Goal: Information Seeking & Learning: Learn about a topic

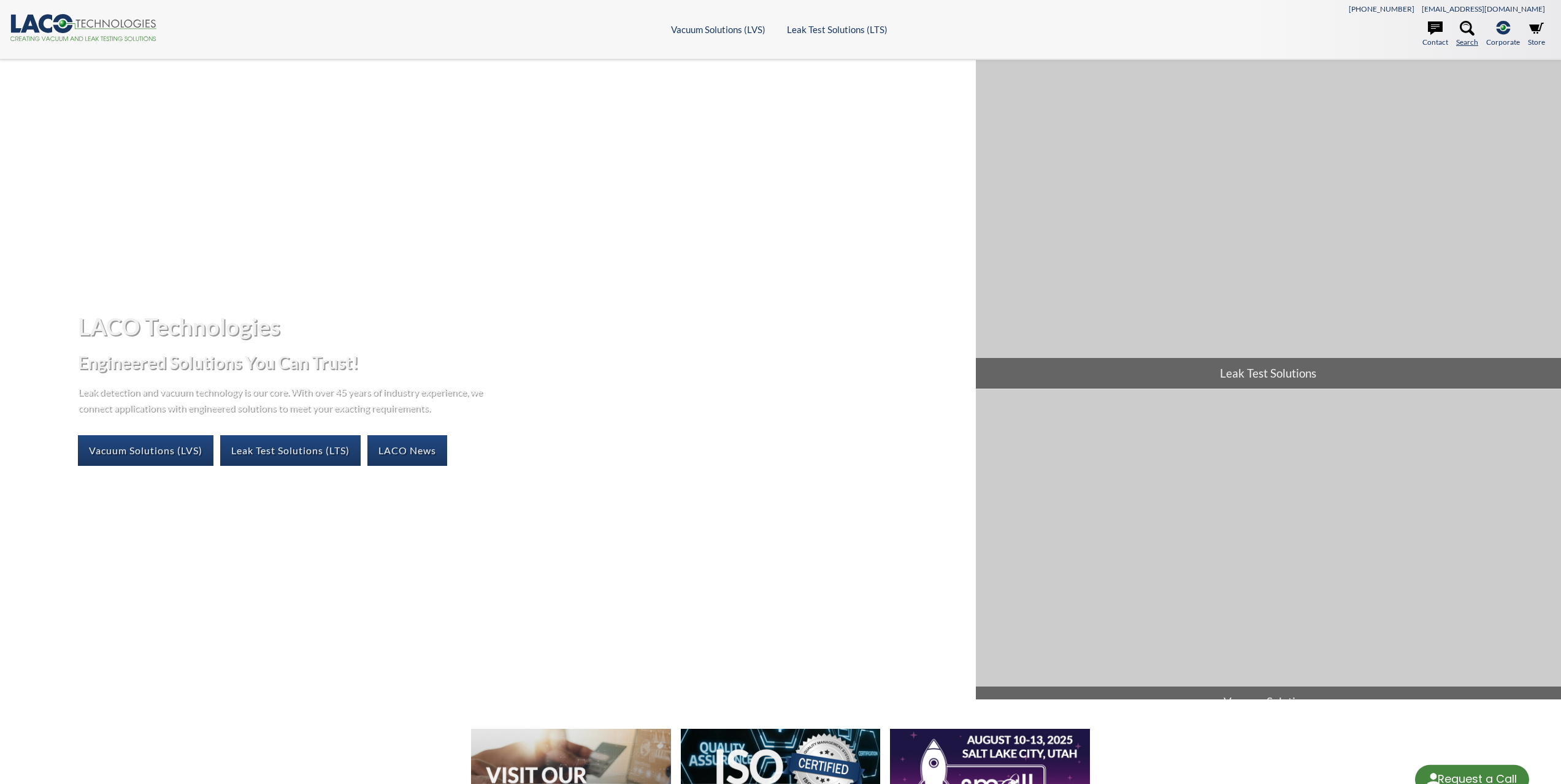
click at [1461, 29] on icon at bounding box center [1468, 29] width 15 height 15
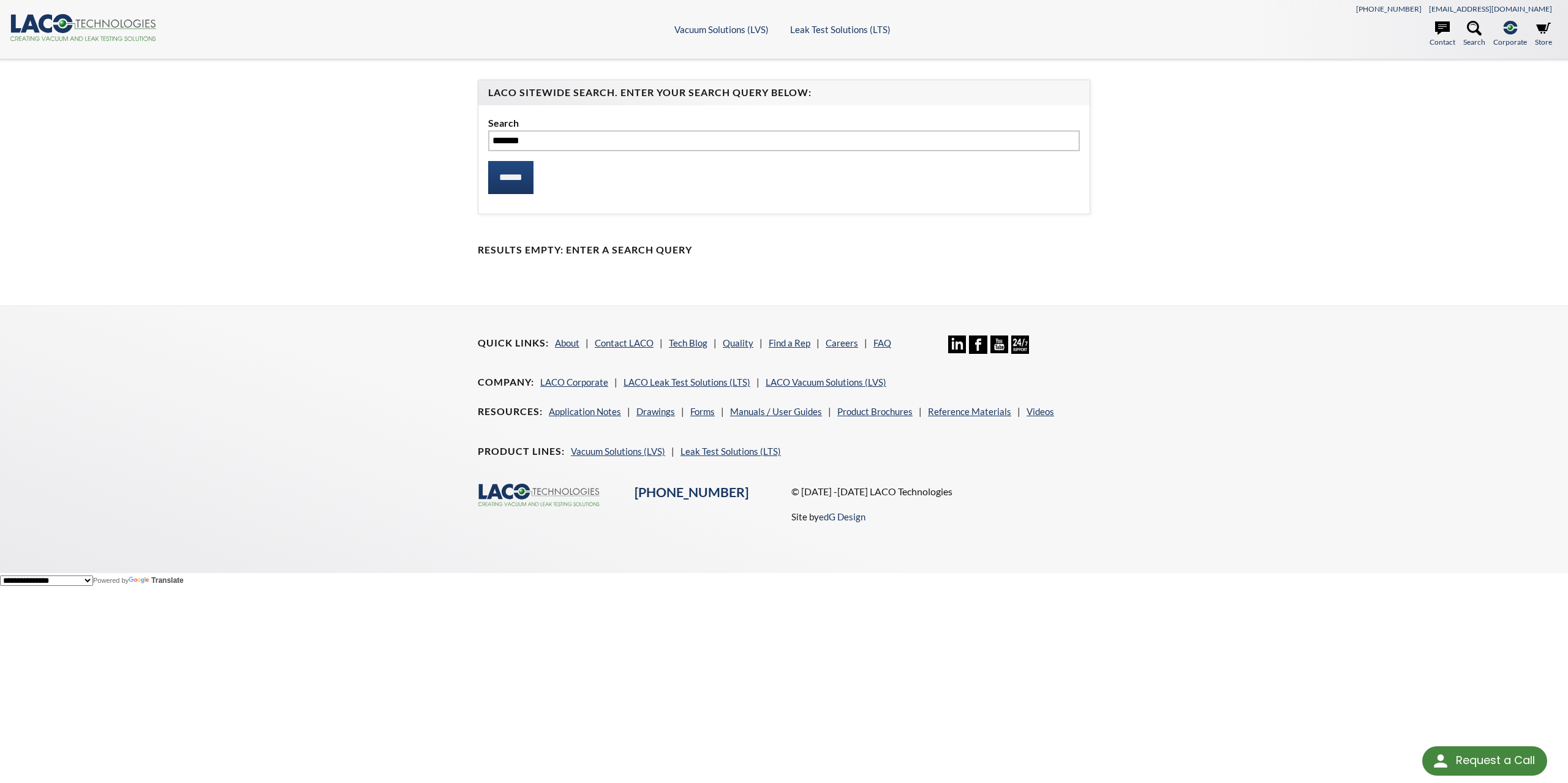
type input "*******"
click at [488, 161] on input "******" at bounding box center [511, 177] width 45 height 33
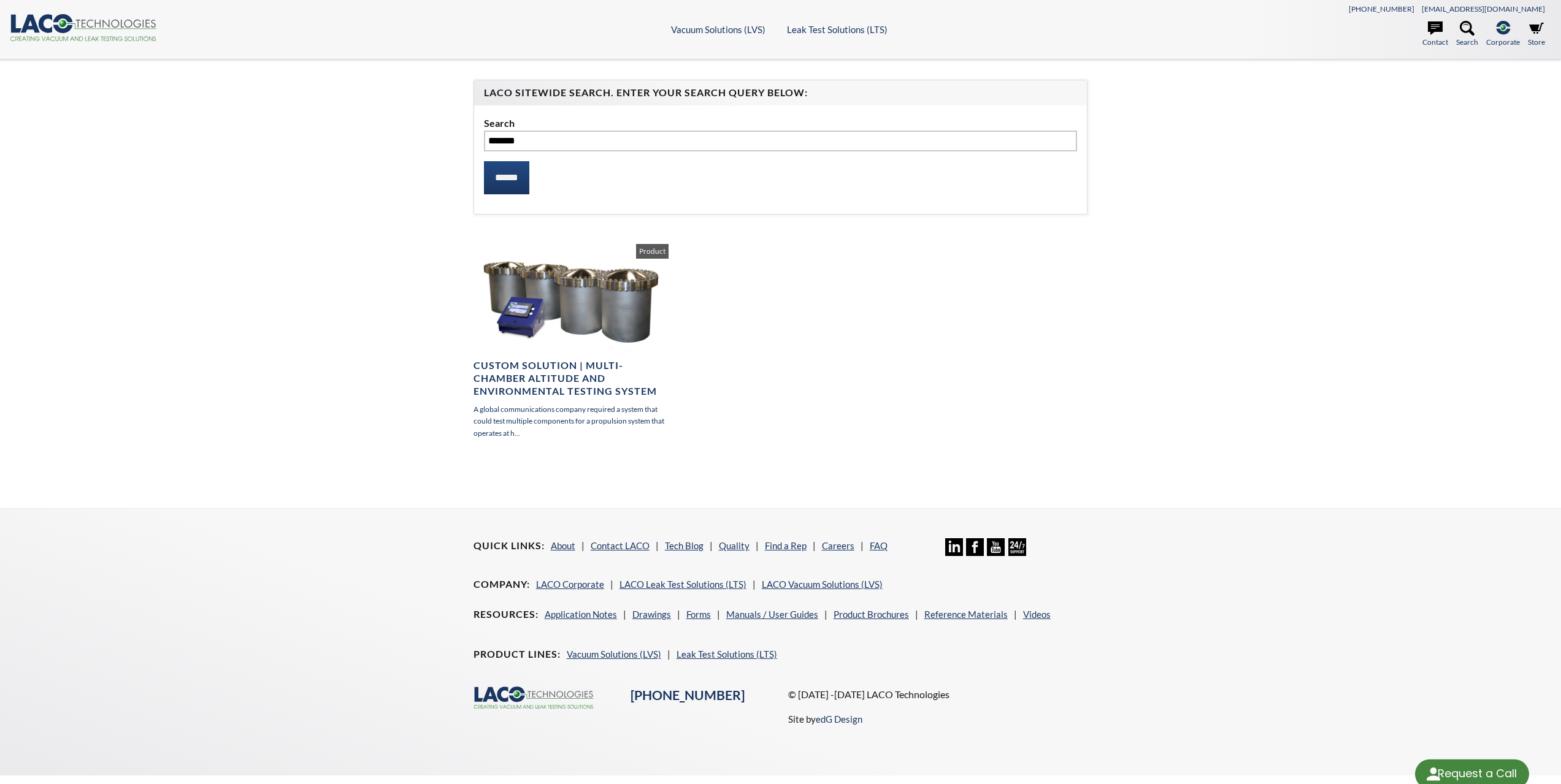
select select "Language Translate Widget"
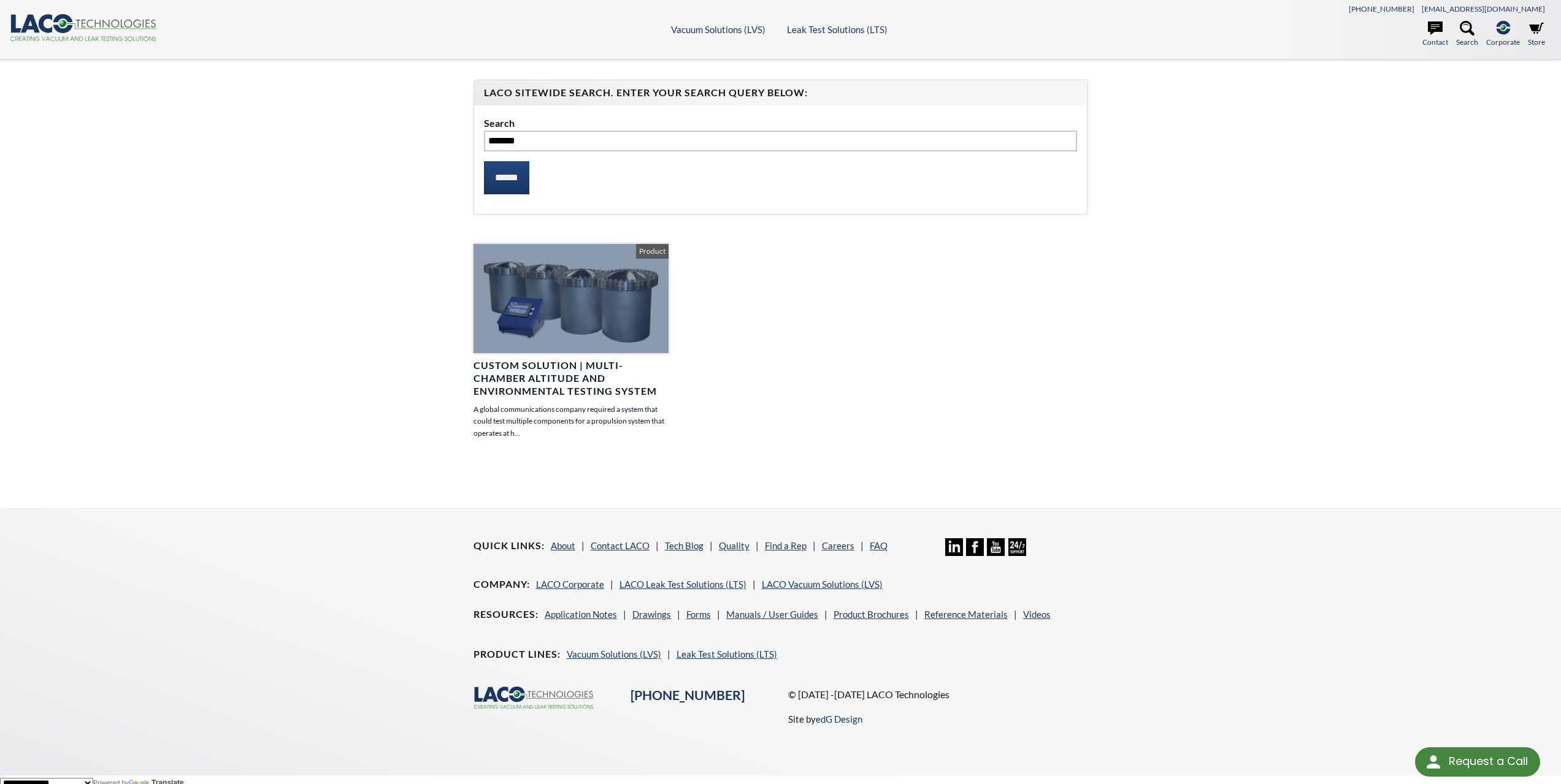
click at [508, 371] on h4 "Custom Solution | Multi-Chamber Altitude and Environmental Testing System" at bounding box center [571, 378] width 195 height 38
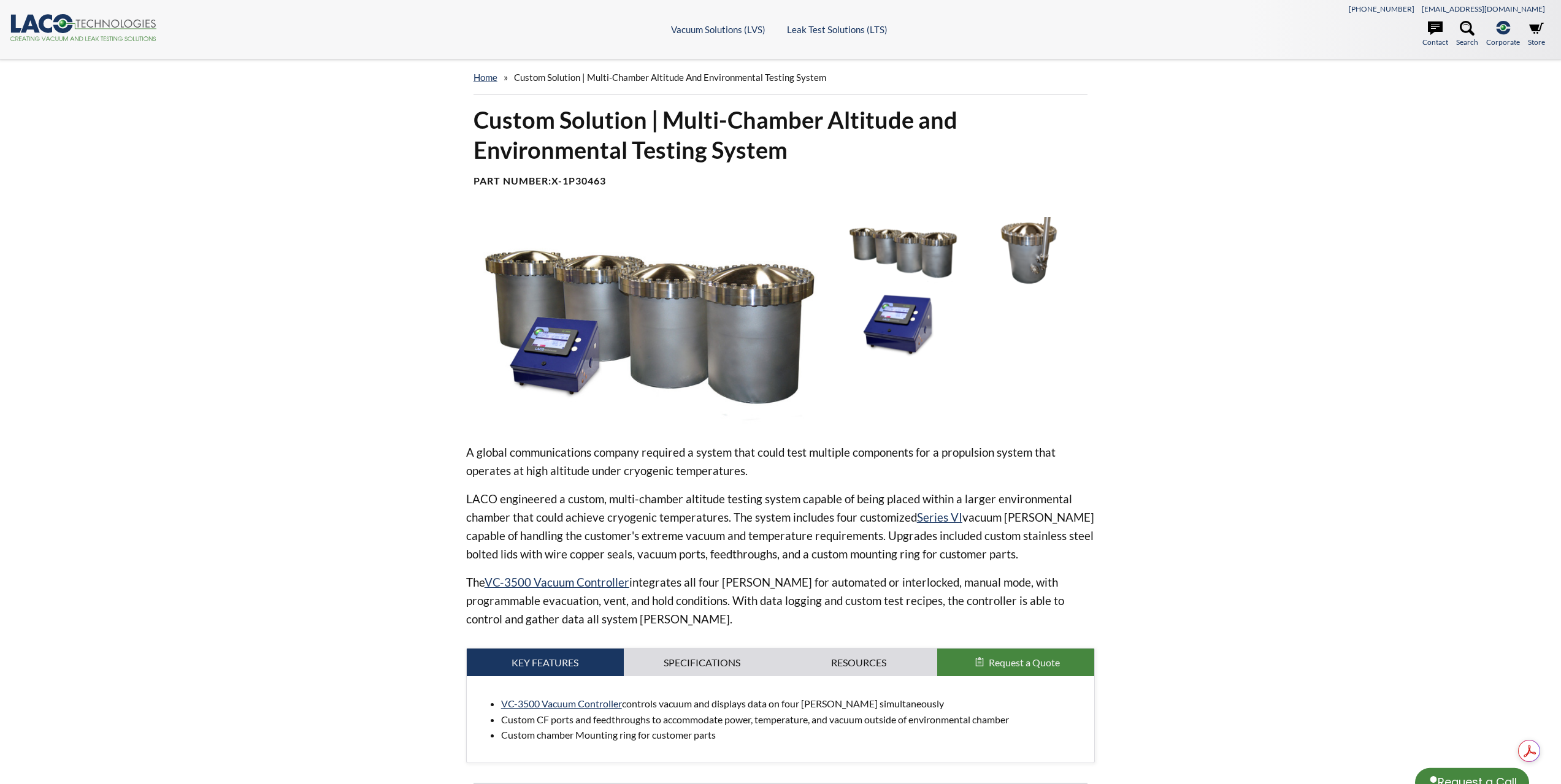
select select "Language Translate Widget"
click at [710, 330] on img at bounding box center [650, 320] width 367 height 206
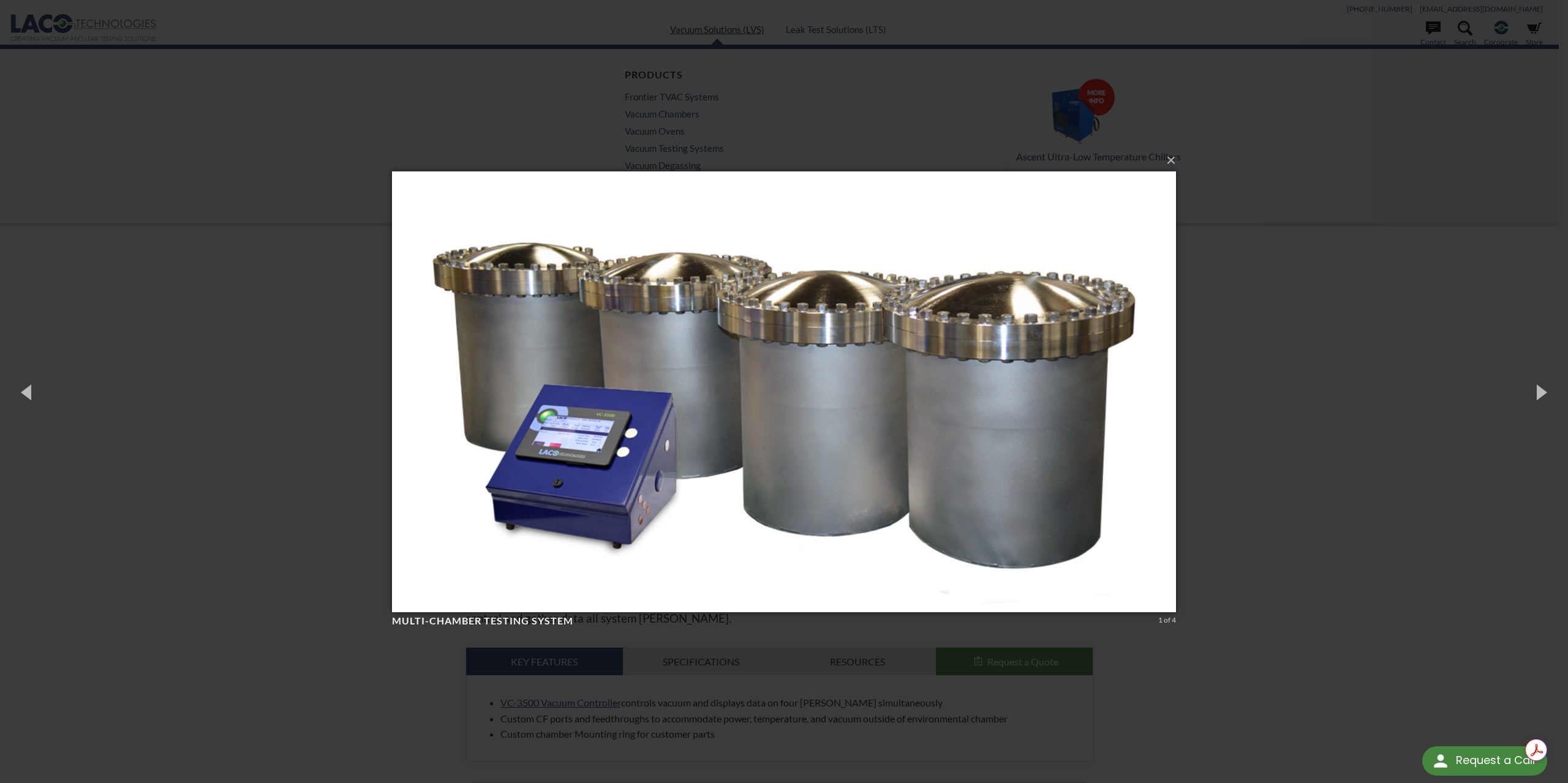
click at [696, 35] on div "× Multi-Chamber Testing System 1 of 4 Loading..." at bounding box center [784, 391] width 1568 height 783
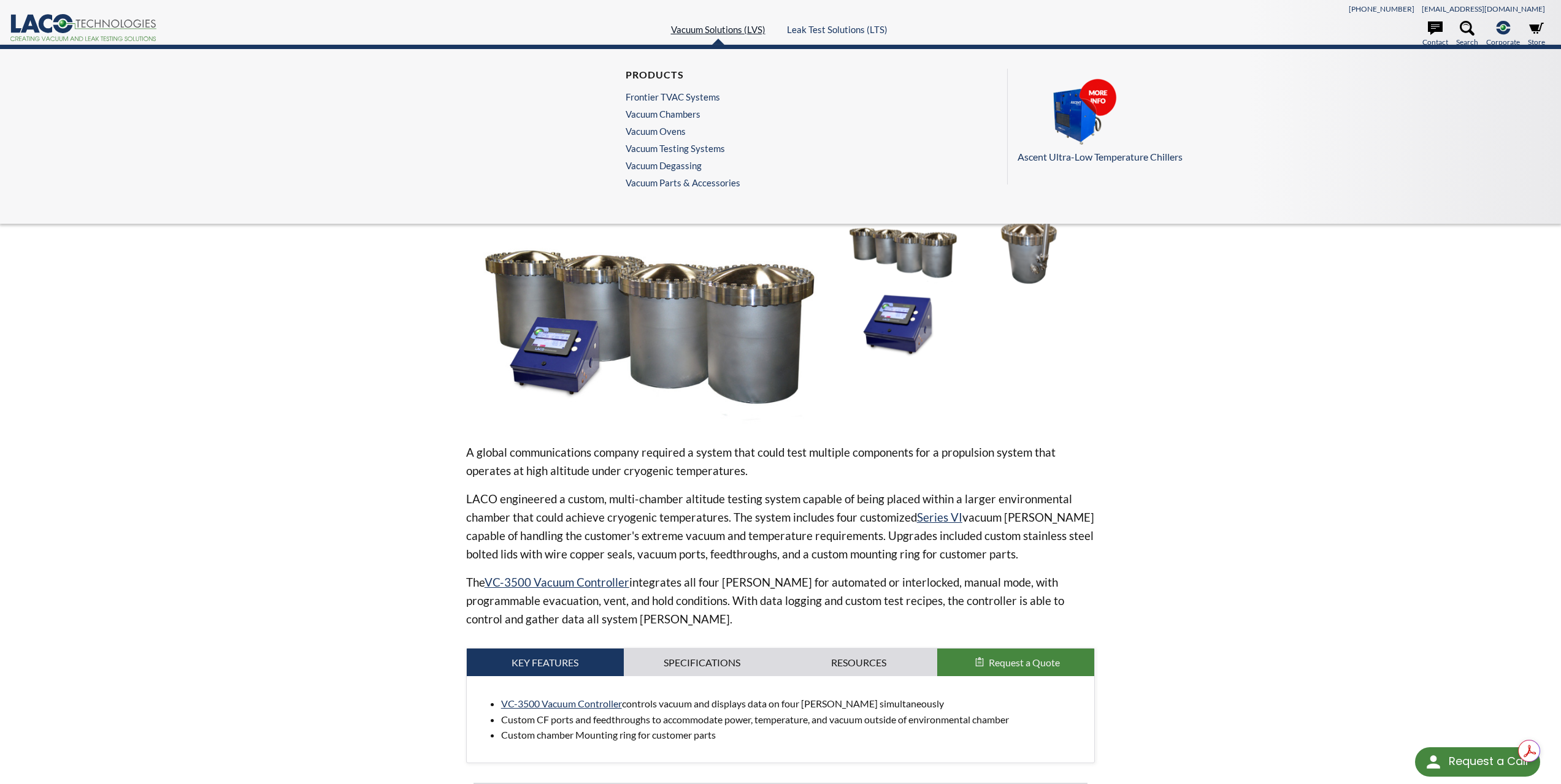
click at [718, 32] on link "Vacuum Solutions (LVS)" at bounding box center [718, 29] width 95 height 11
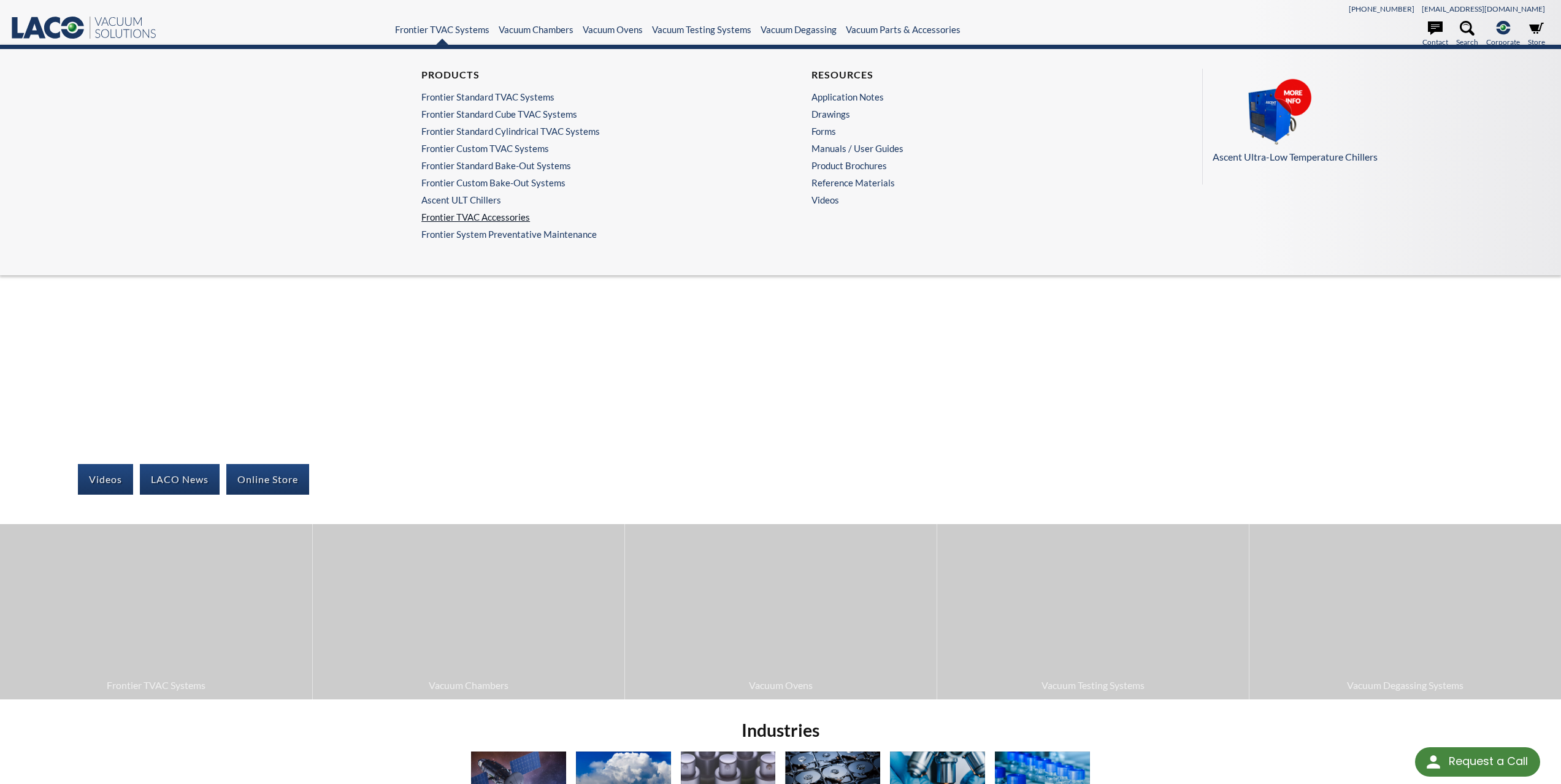
click at [492, 215] on link "Frontier TVAC Accessories" at bounding box center [581, 216] width 321 height 11
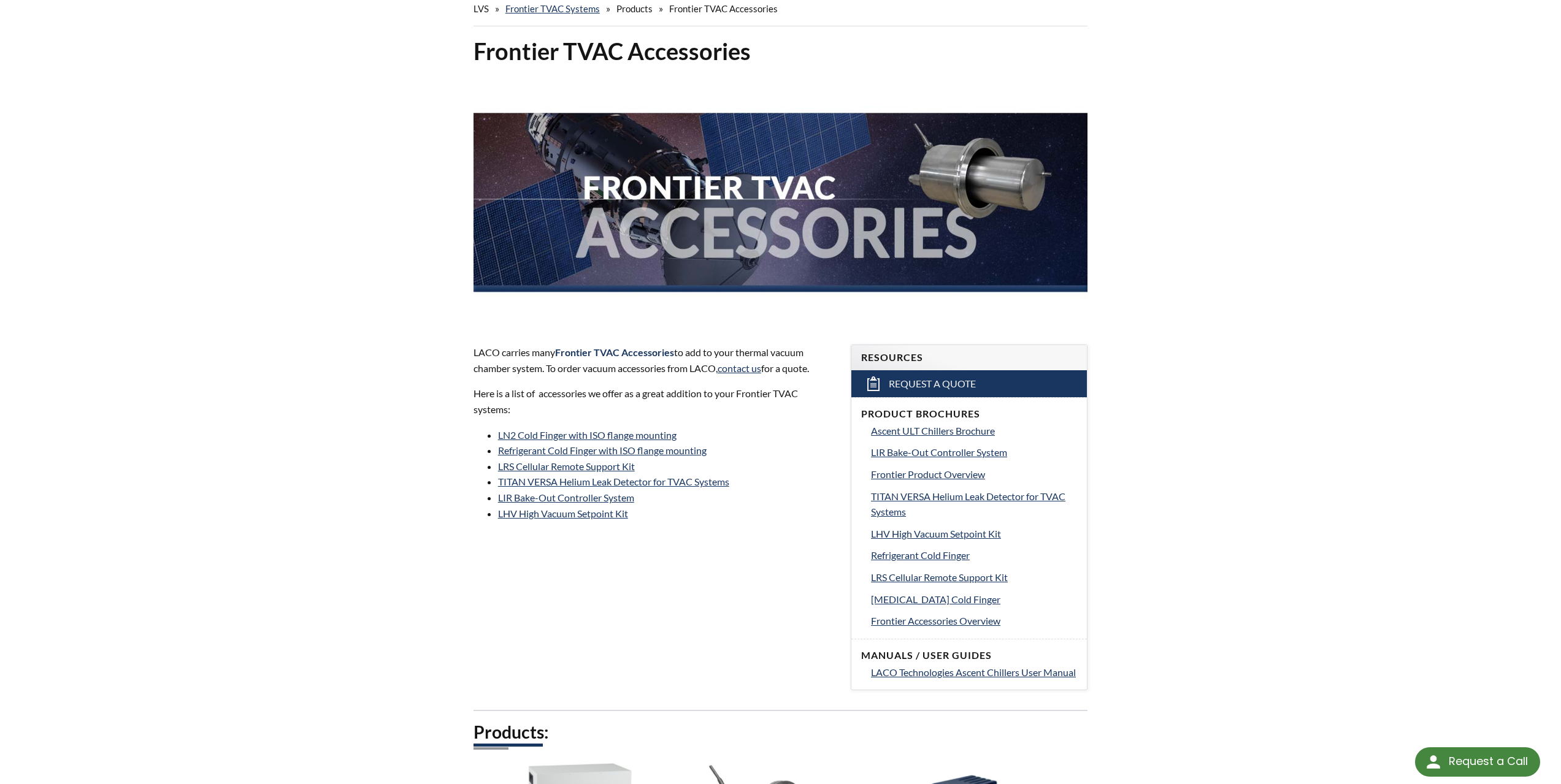
scroll to position [184, 0]
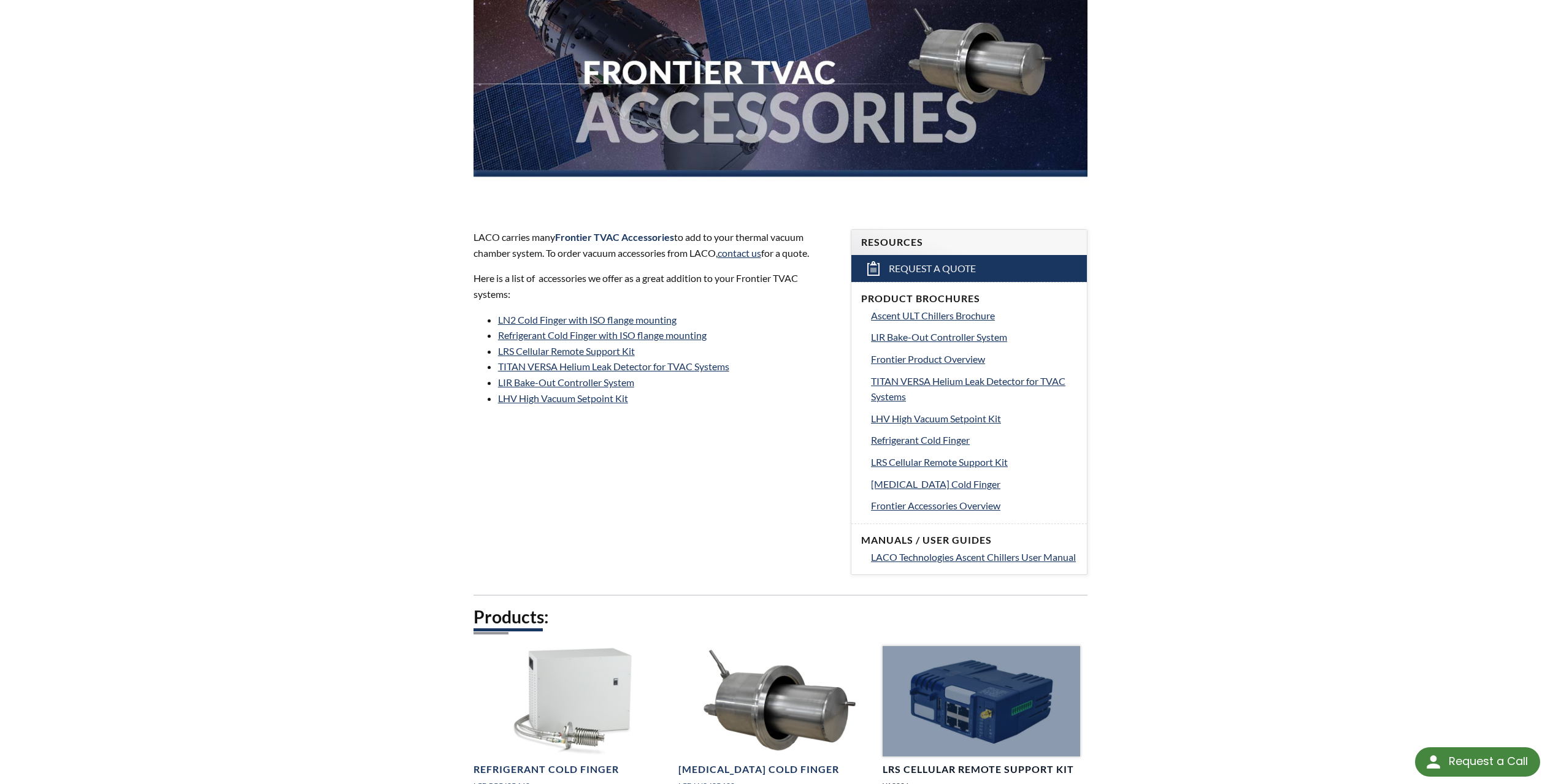
click at [963, 714] on div at bounding box center [981, 702] width 197 height 111
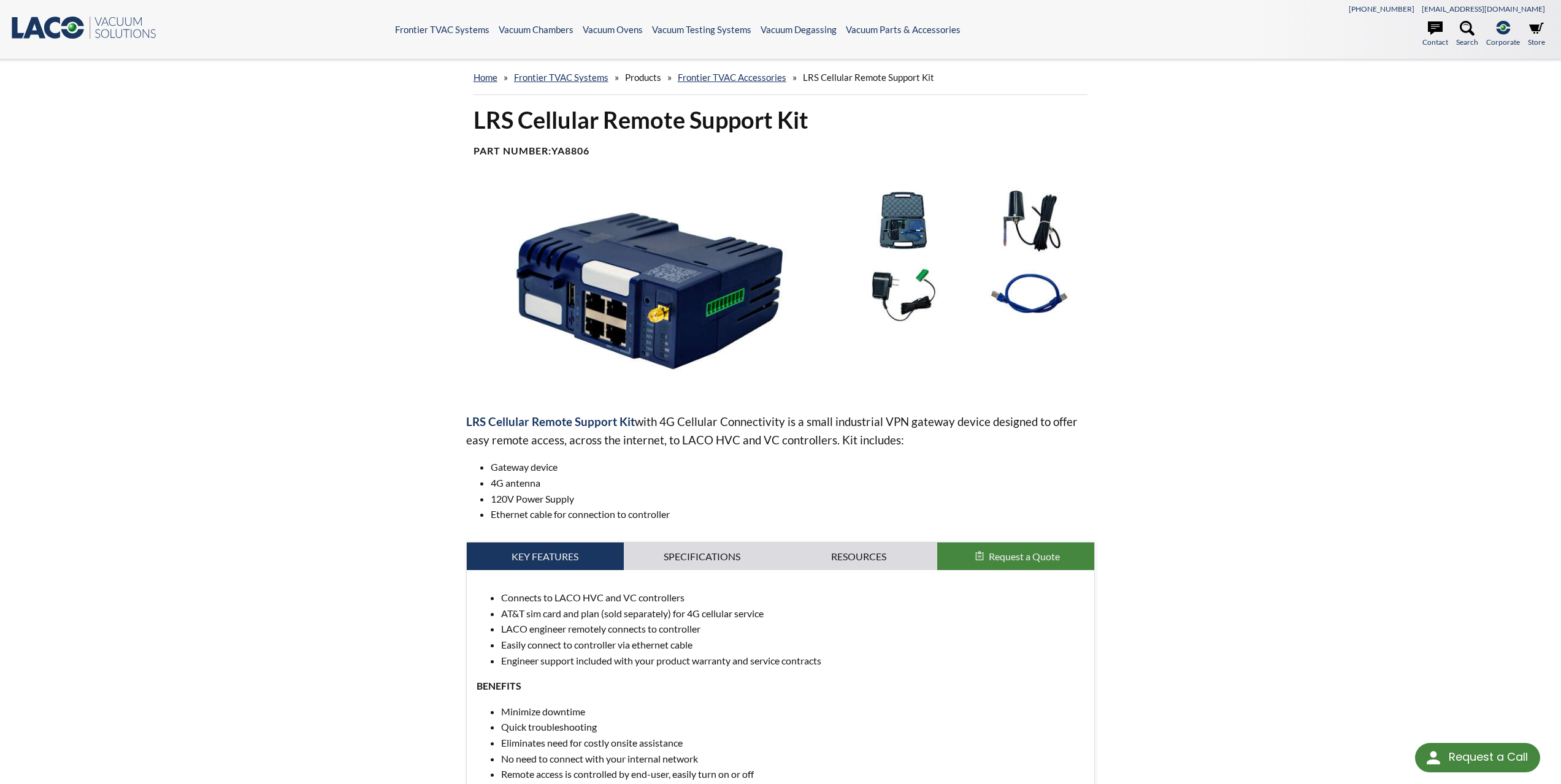
click at [649, 314] on img at bounding box center [650, 290] width 367 height 206
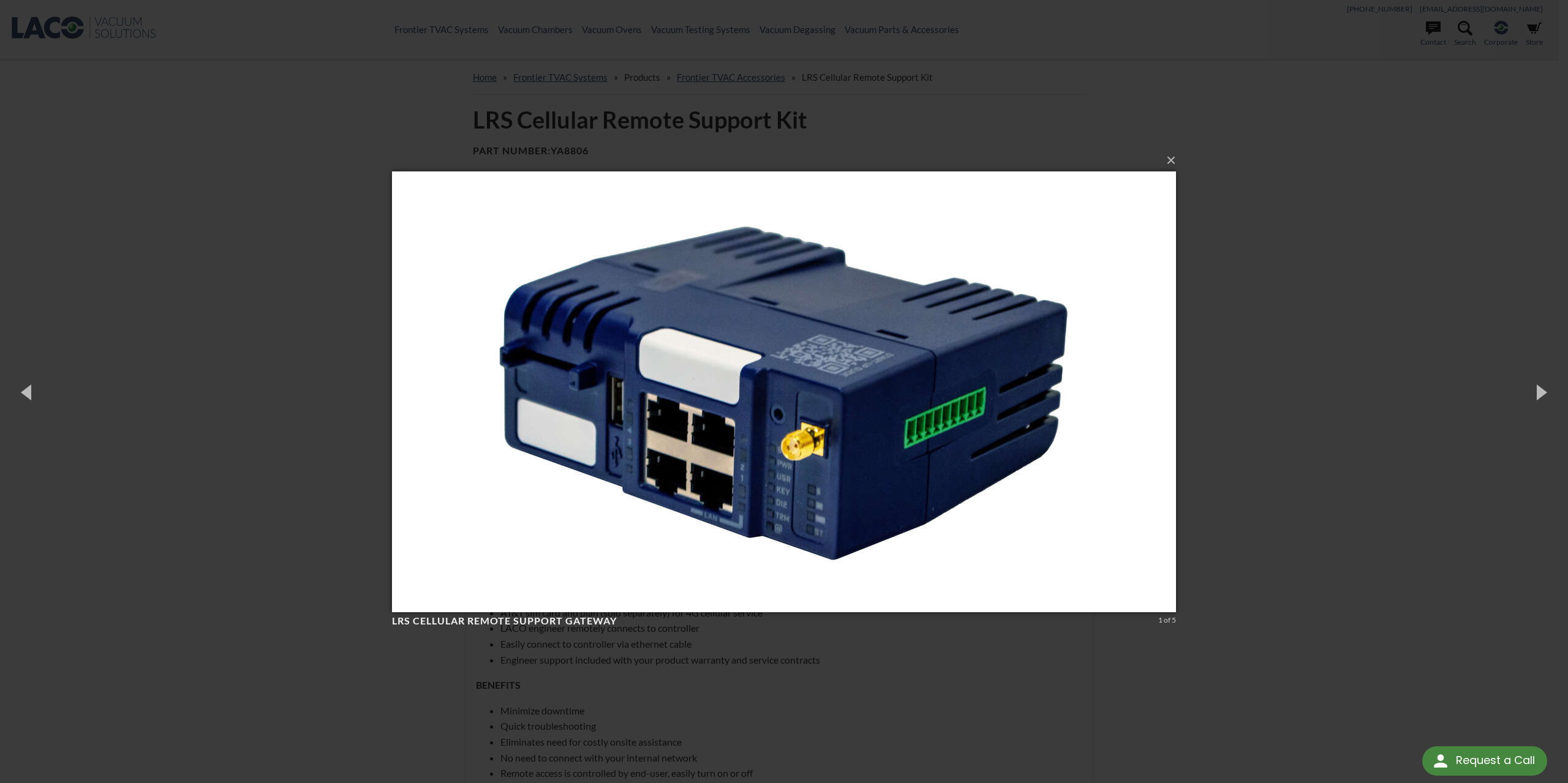
drag, startPoint x: 210, startPoint y: 137, endPoint x: 179, endPoint y: 73, distance: 71.1
click at [215, 139] on div "× LRS Cellular Remote Support Gateway 1 of 5 Loading..." at bounding box center [784, 391] width 1568 height 783
